Goal: Task Accomplishment & Management: Manage account settings

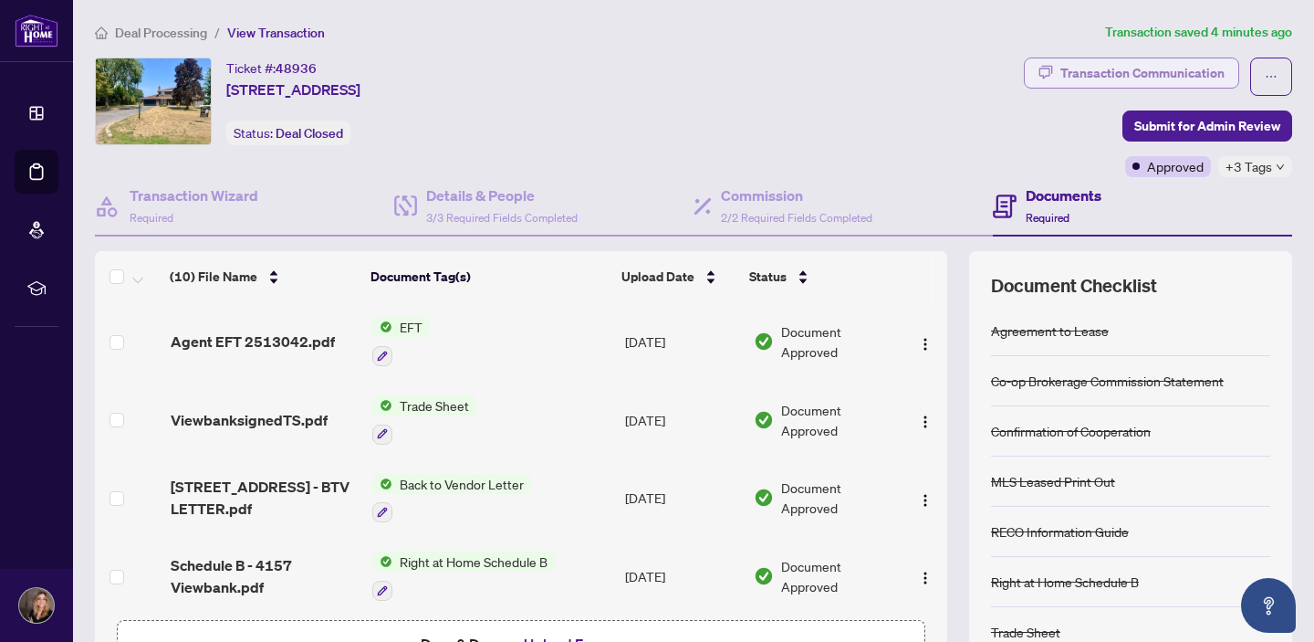
click at [1117, 69] on div "Transaction Communication" at bounding box center [1142, 72] width 164 height 29
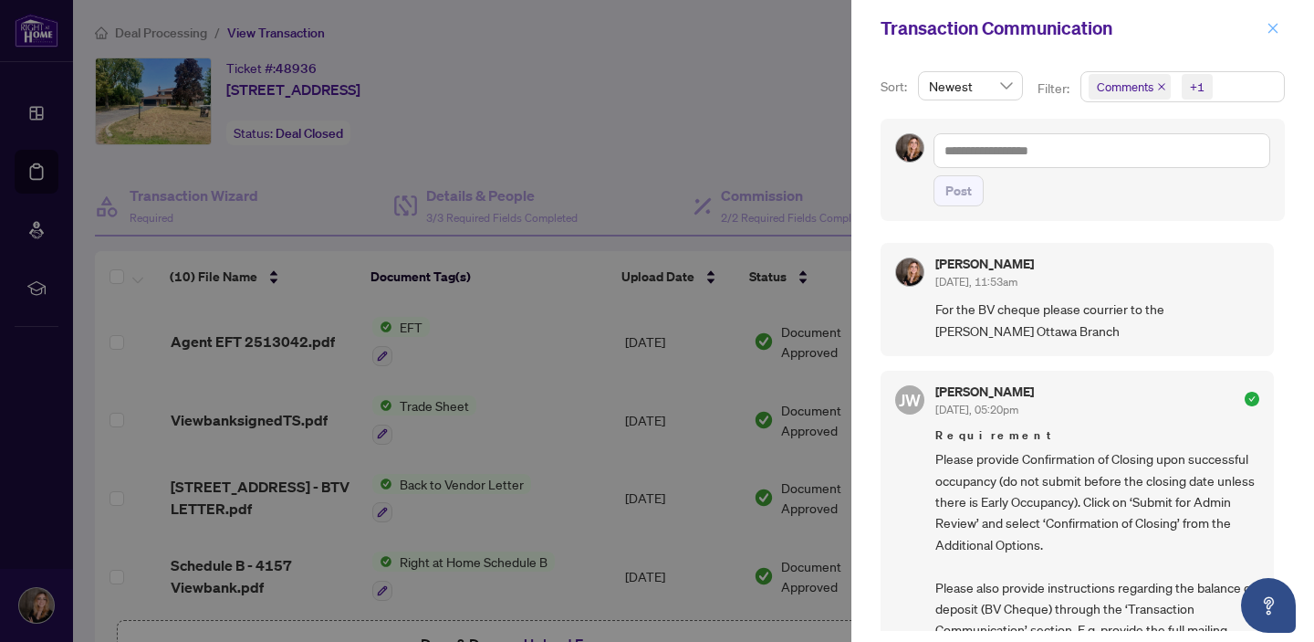
click at [1269, 33] on icon "close" at bounding box center [1273, 28] width 13 height 13
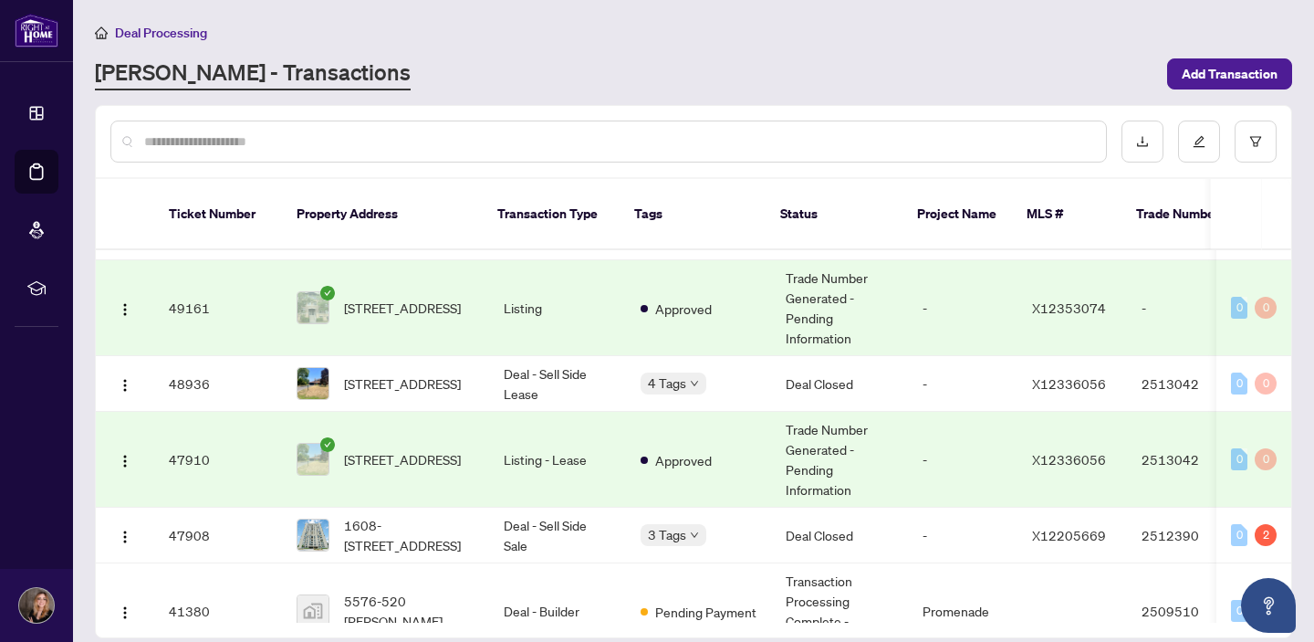
scroll to position [183, 0]
click at [128, 543] on button "button" at bounding box center [124, 532] width 29 height 29
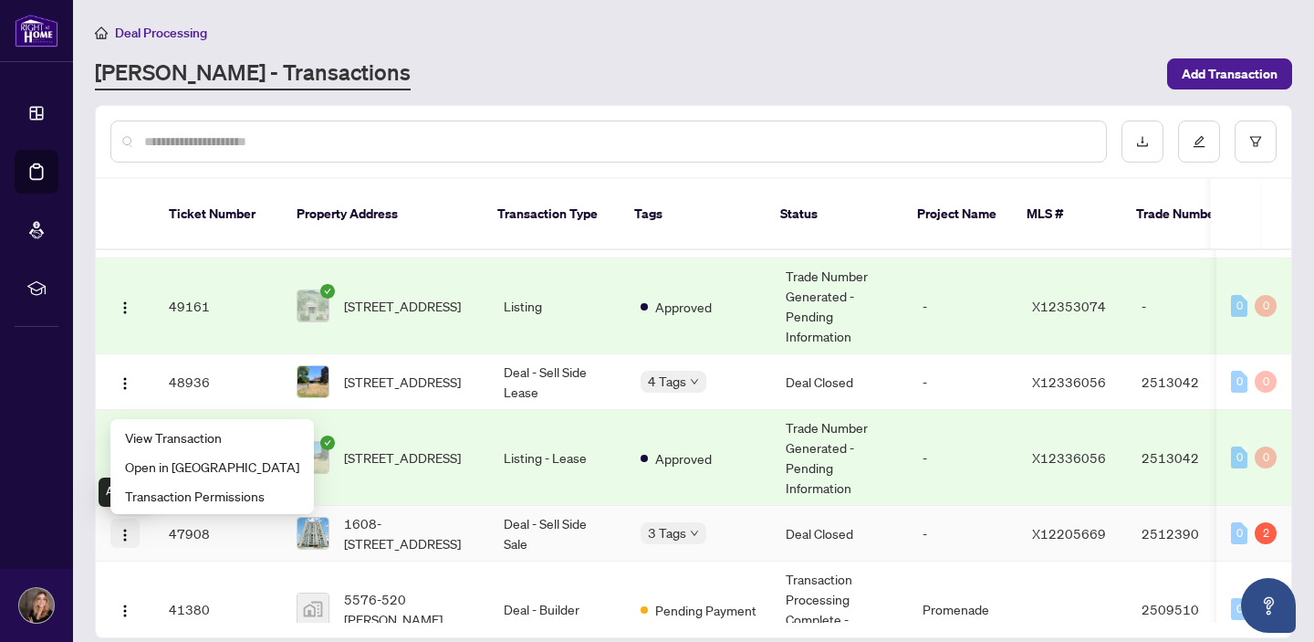
click at [128, 543] on button "button" at bounding box center [124, 532] width 29 height 29
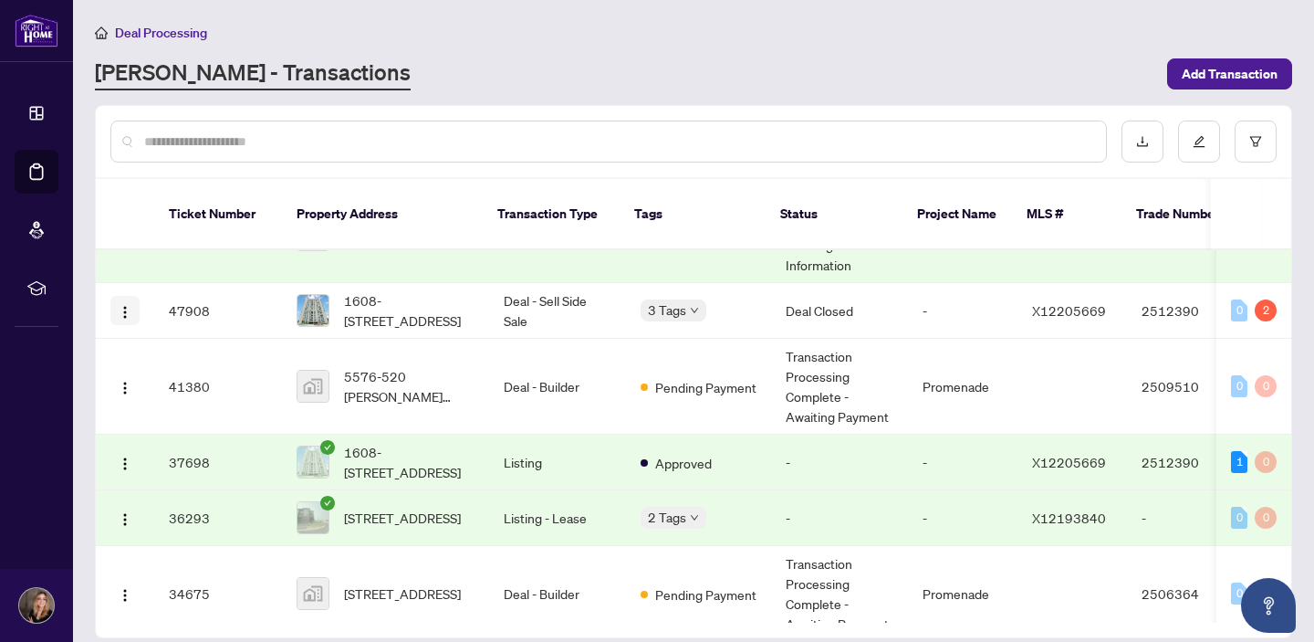
scroll to position [411, 0]
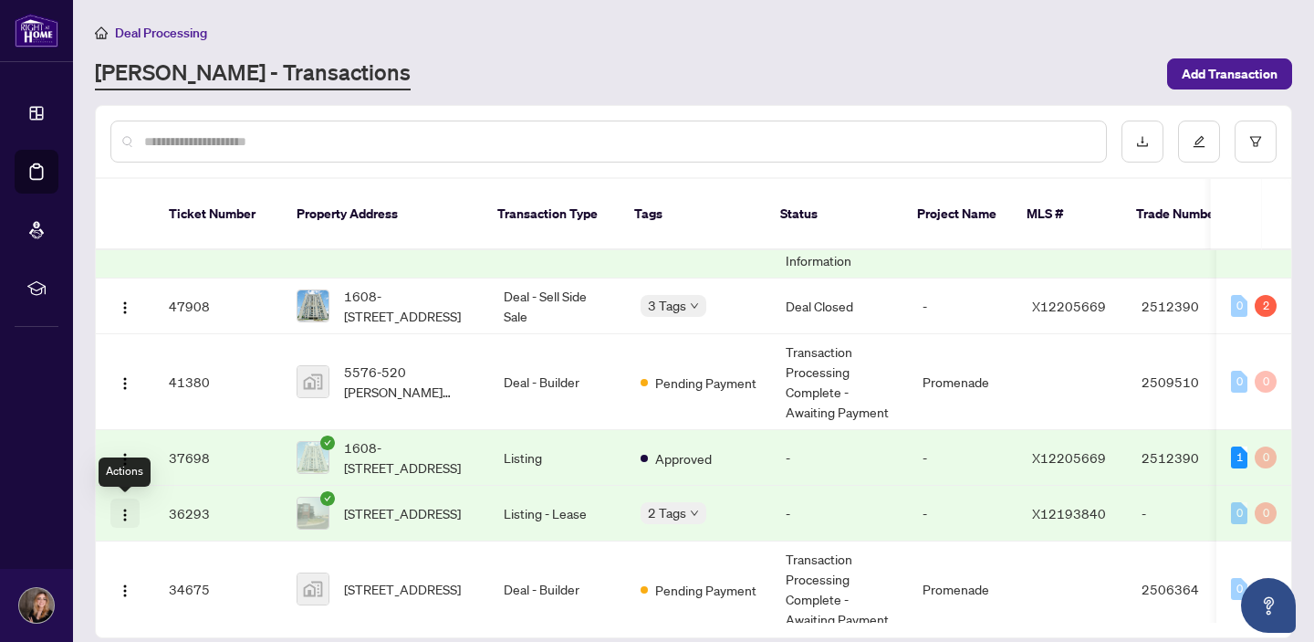
click at [123, 503] on span "button" at bounding box center [125, 513] width 15 height 20
click at [123, 504] on span "button" at bounding box center [125, 513] width 15 height 20
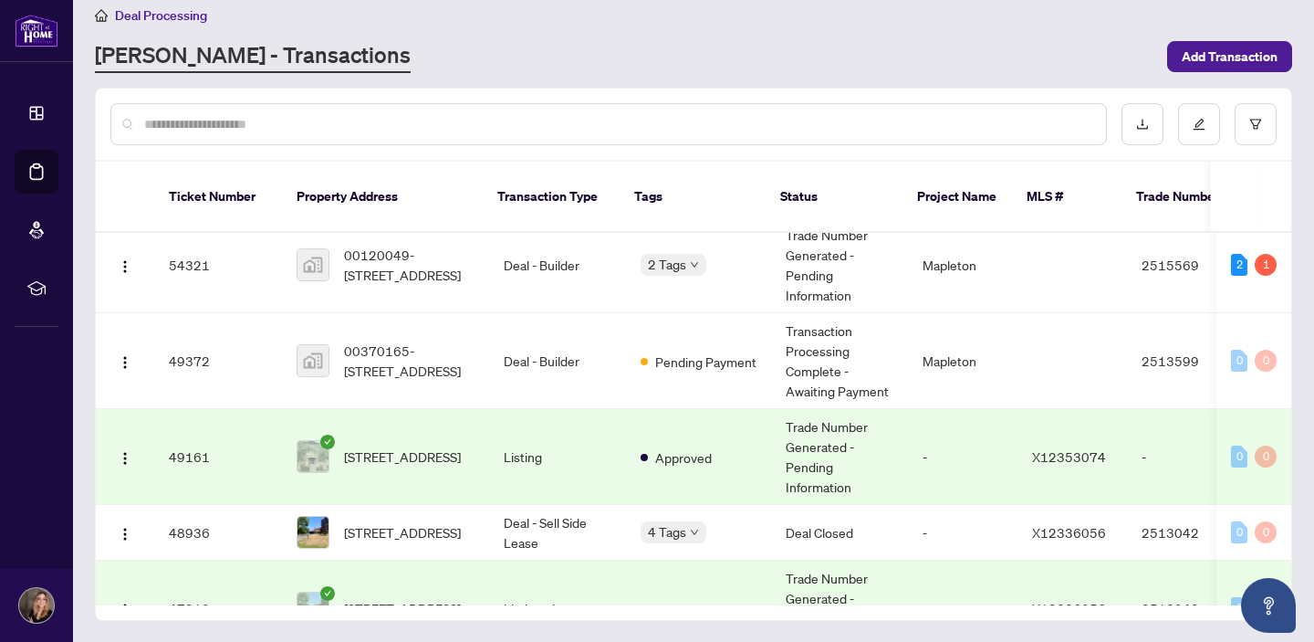
scroll to position [0, 0]
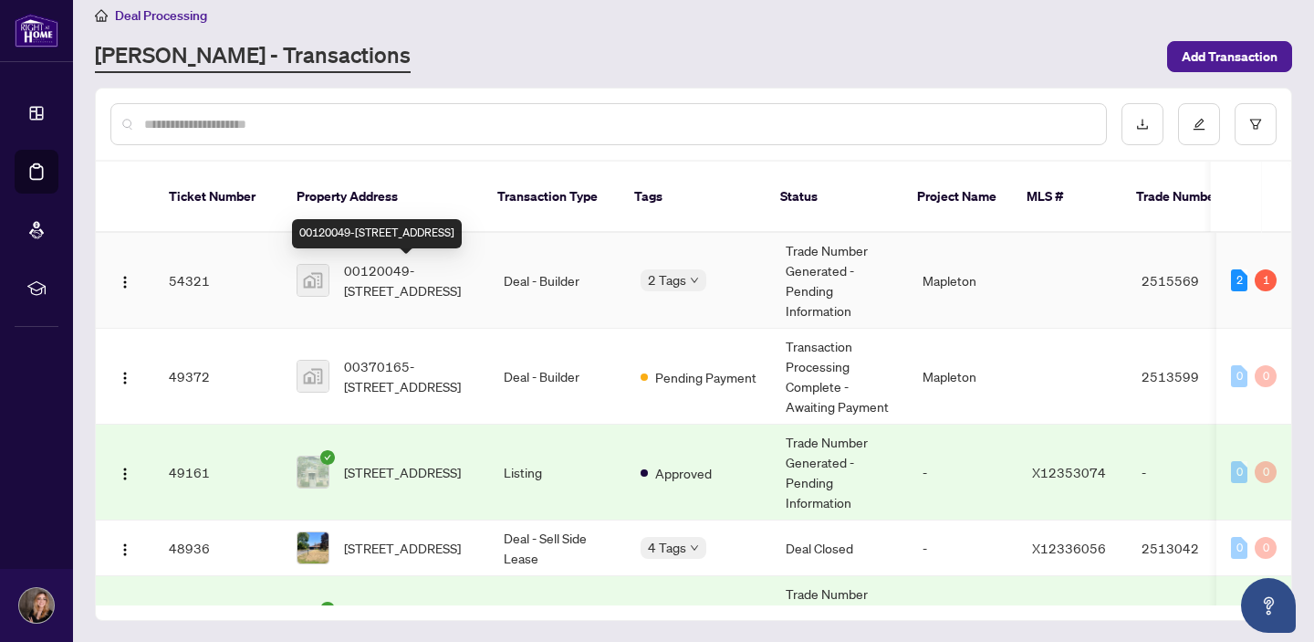
click at [434, 285] on span "00120049-[STREET_ADDRESS]" at bounding box center [409, 280] width 131 height 40
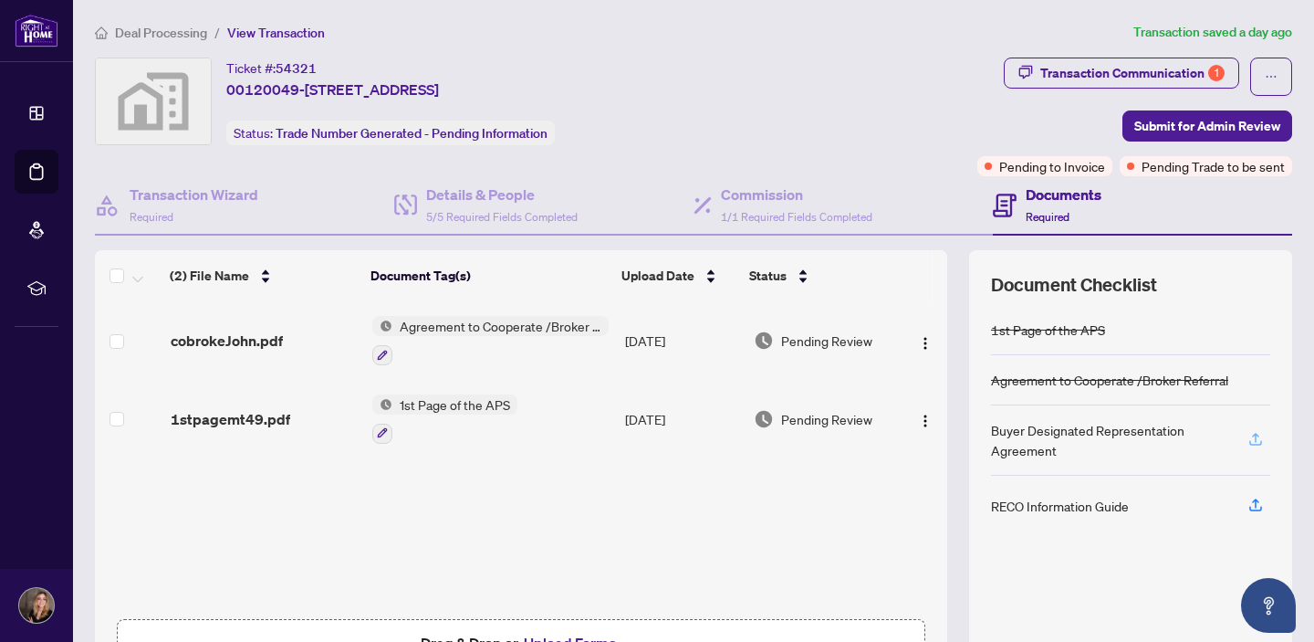
click at [1253, 444] on icon "button" at bounding box center [1256, 439] width 16 height 16
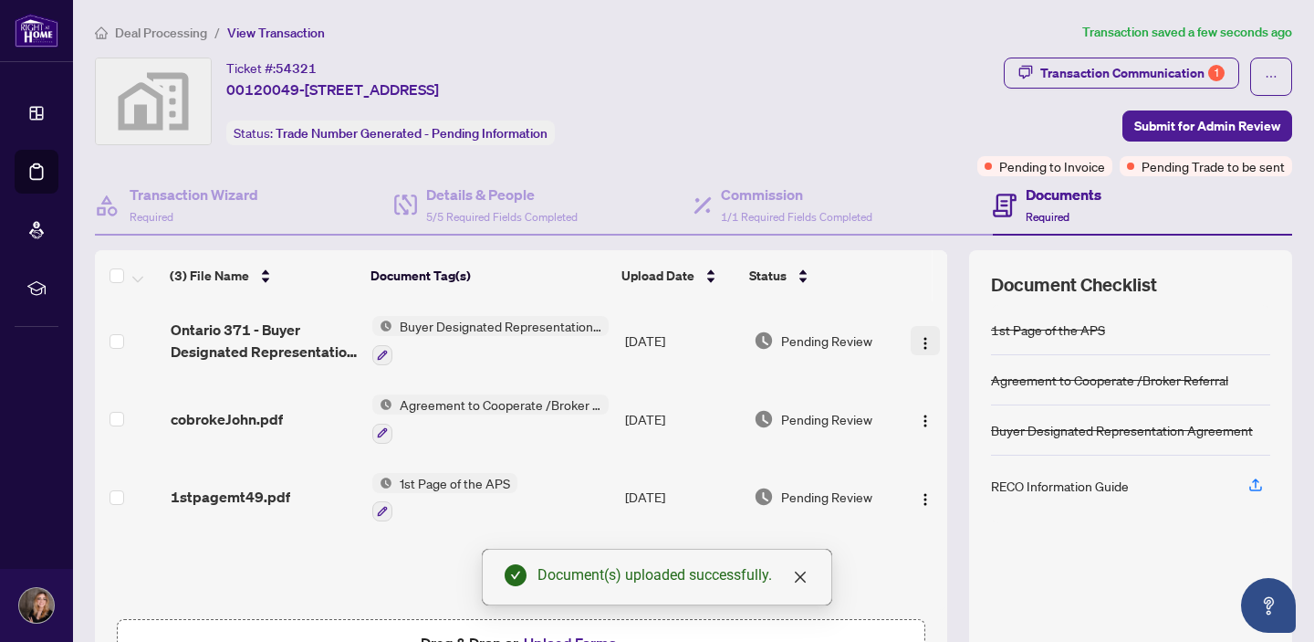
click at [918, 342] on img "button" at bounding box center [925, 343] width 15 height 15
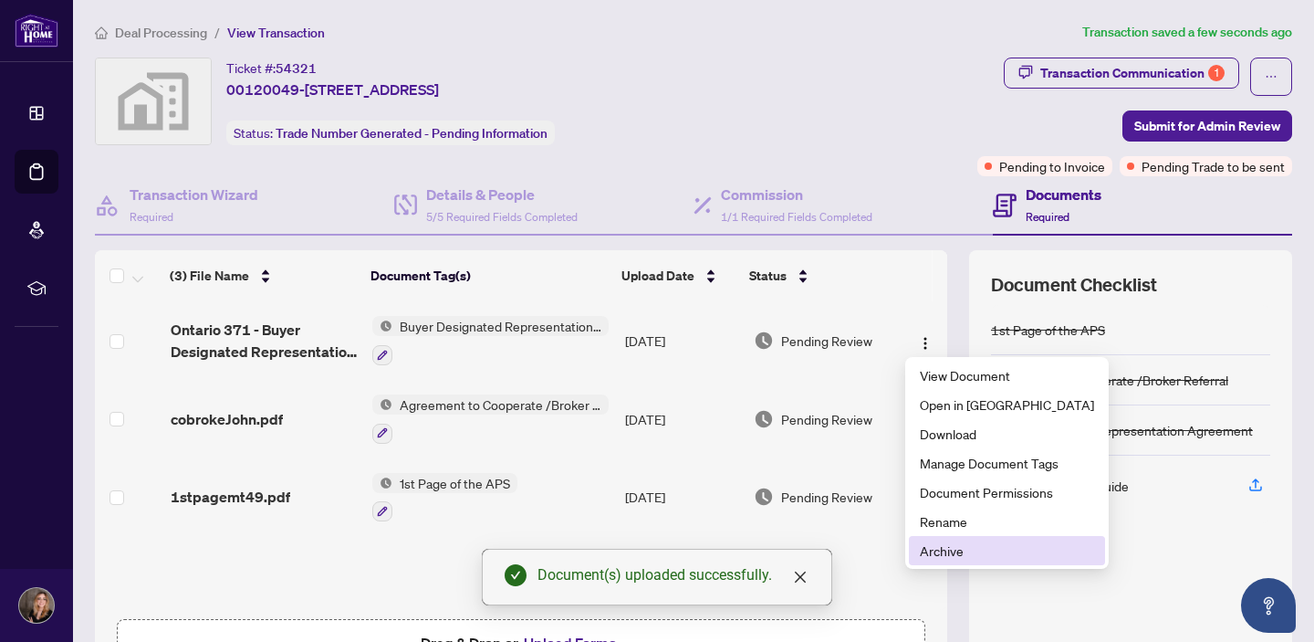
click at [949, 544] on span "Archive" at bounding box center [1007, 550] width 174 height 20
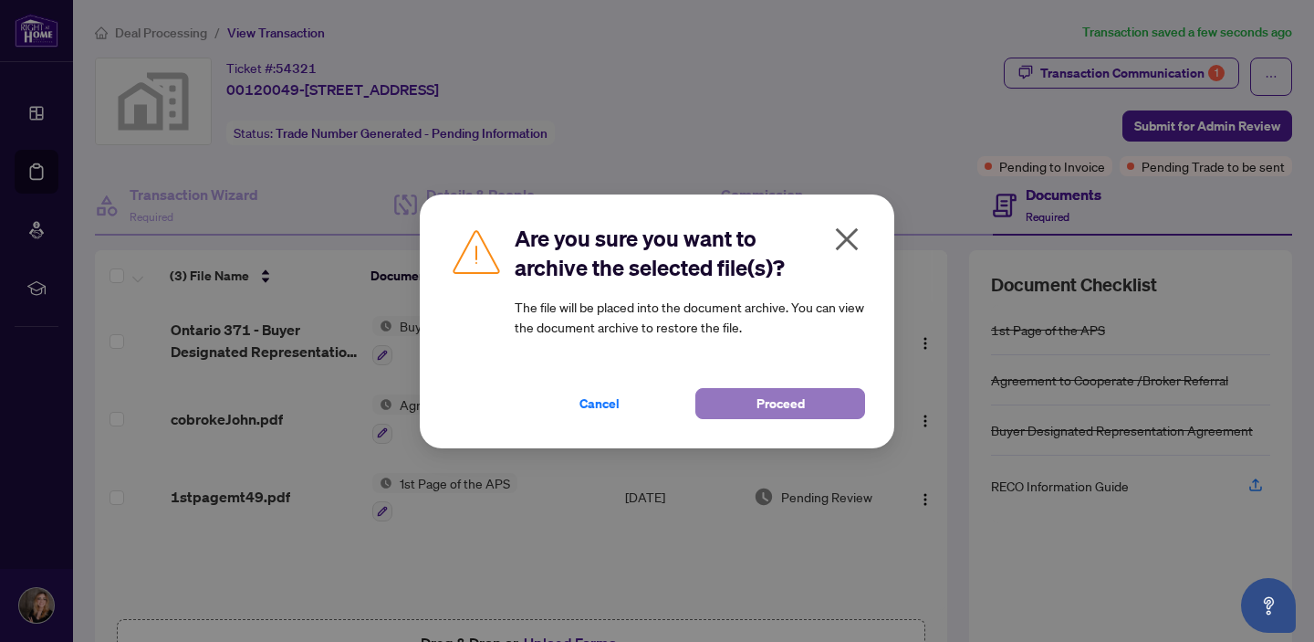
click at [747, 409] on button "Proceed" at bounding box center [780, 403] width 170 height 31
